Goal: Complete application form

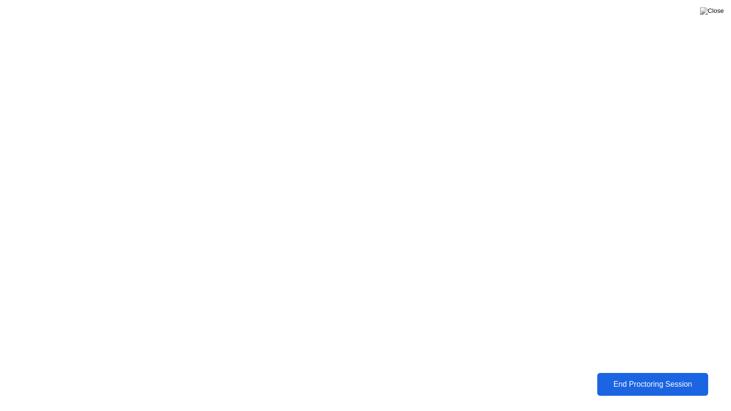
click at [648, 381] on div "End Proctoring Session" at bounding box center [653, 384] width 106 height 9
